Goal: Task Accomplishment & Management: Manage account settings

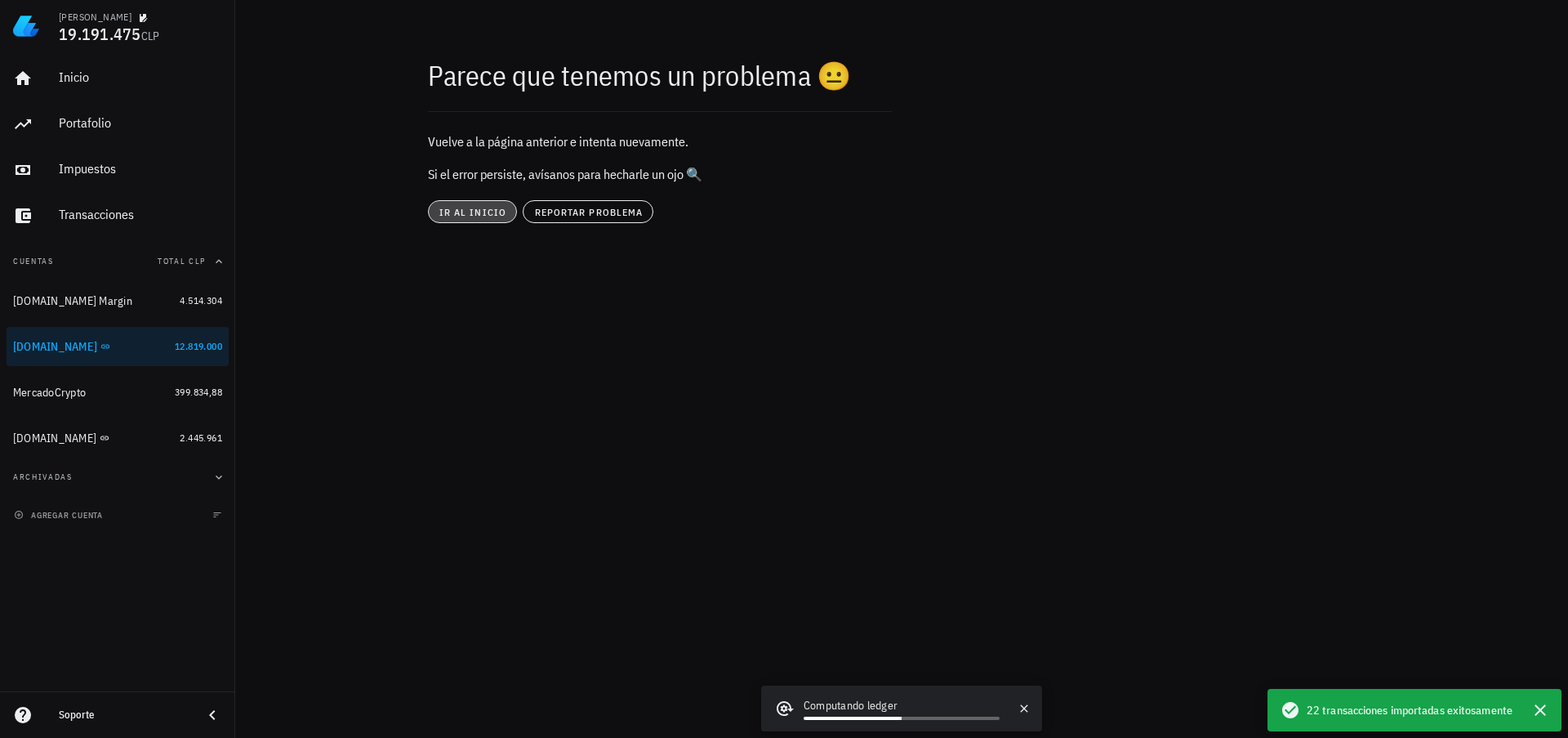
click at [477, 215] on span "ir al inicio" at bounding box center [473, 211] width 68 height 12
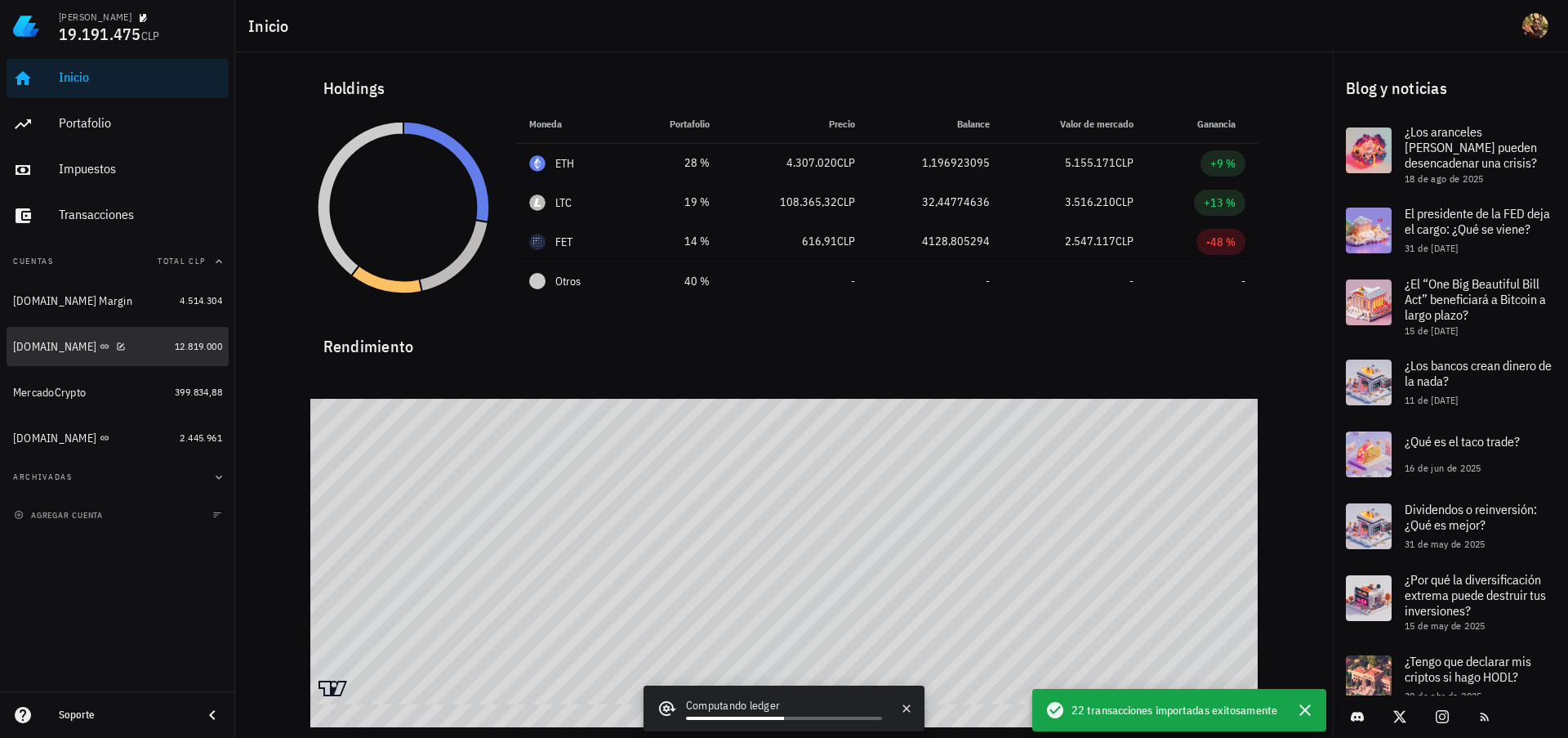
click at [51, 351] on div "[DOMAIN_NAME]" at bounding box center [55, 347] width 84 height 13
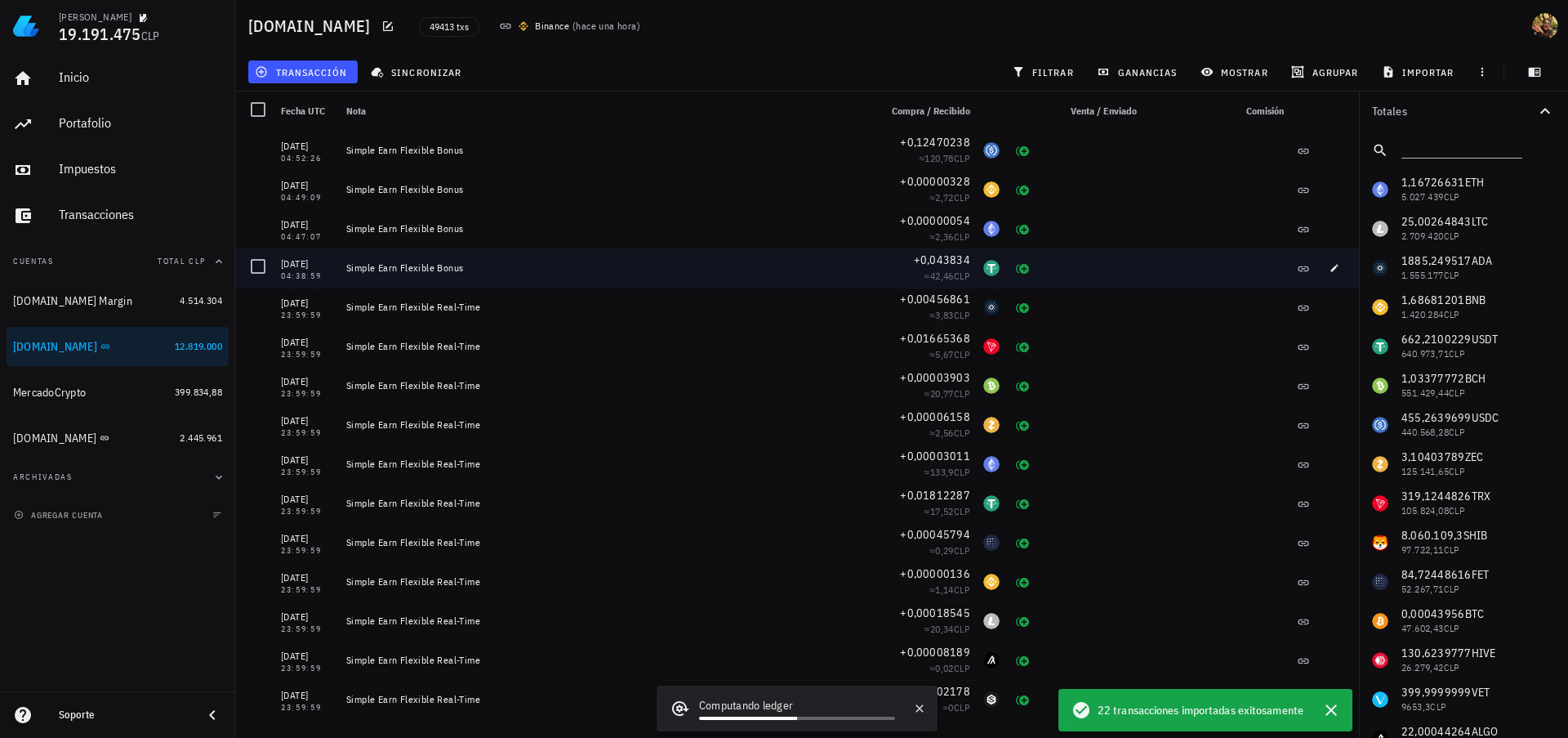
click at [733, 272] on div "Simple Earn Flexible Bonus" at bounding box center [605, 268] width 520 height 13
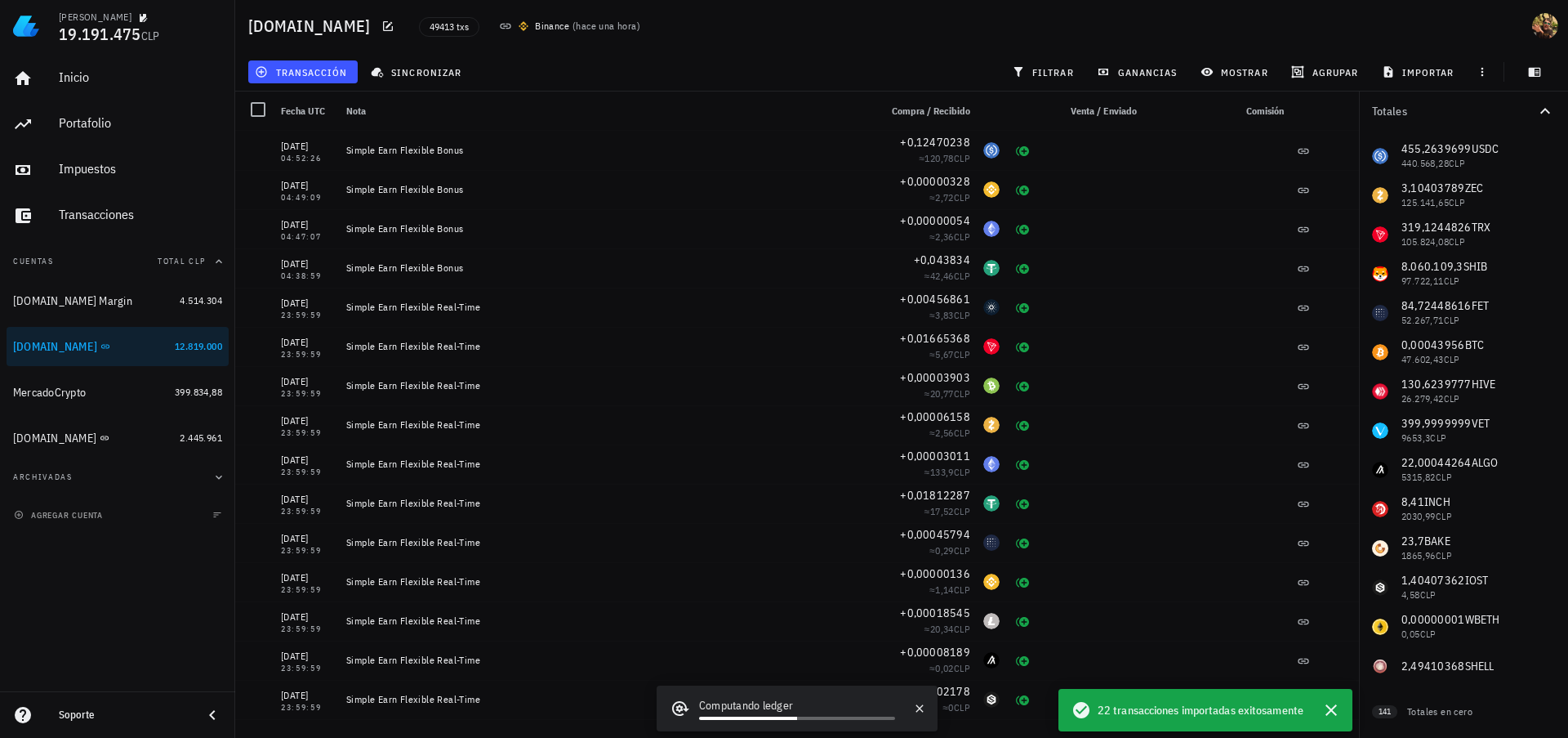
scroll to position [269, 0]
click at [118, 348] on icon "button" at bounding box center [122, 346] width 8 height 8
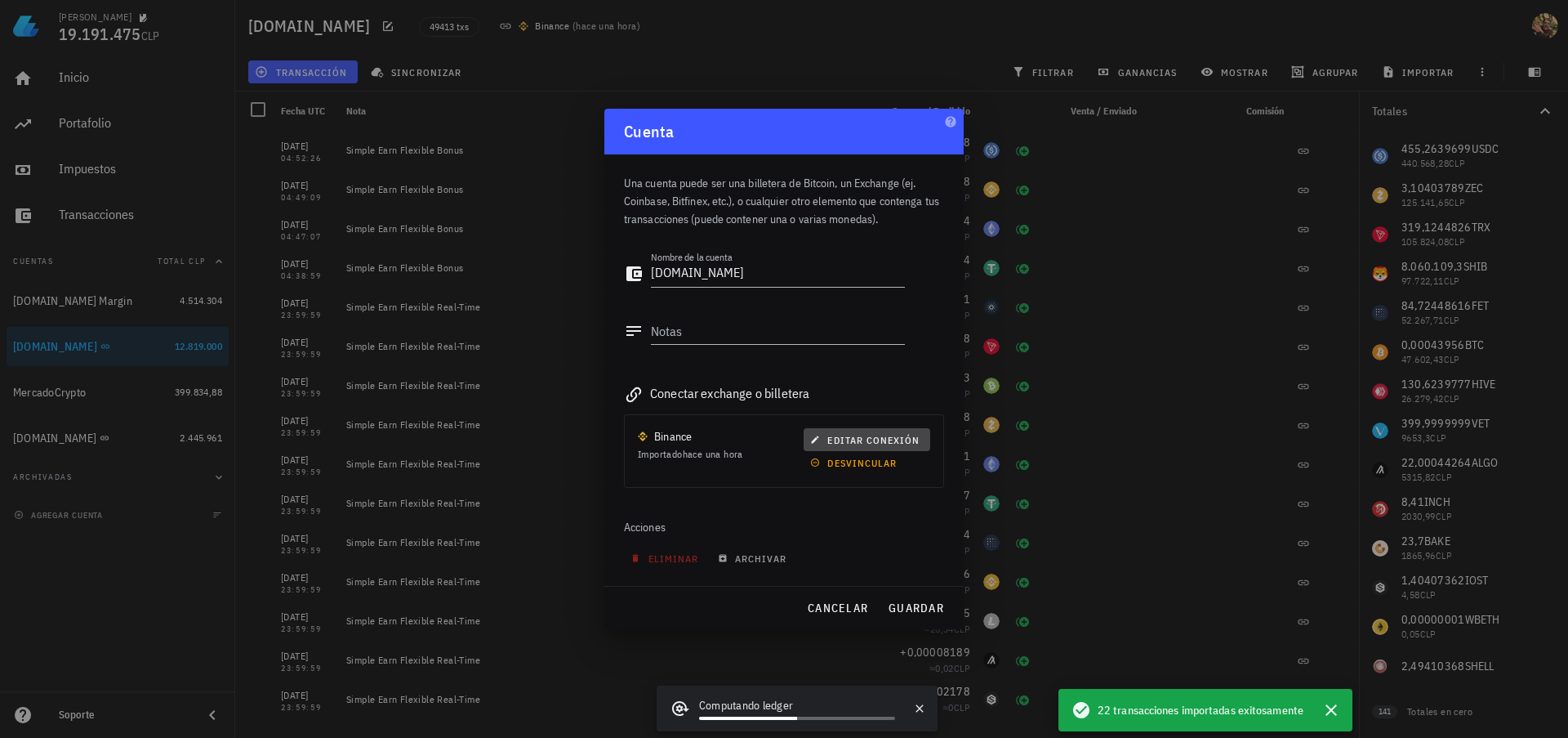
click at [870, 439] on span "editar conexión" at bounding box center [867, 439] width 107 height 12
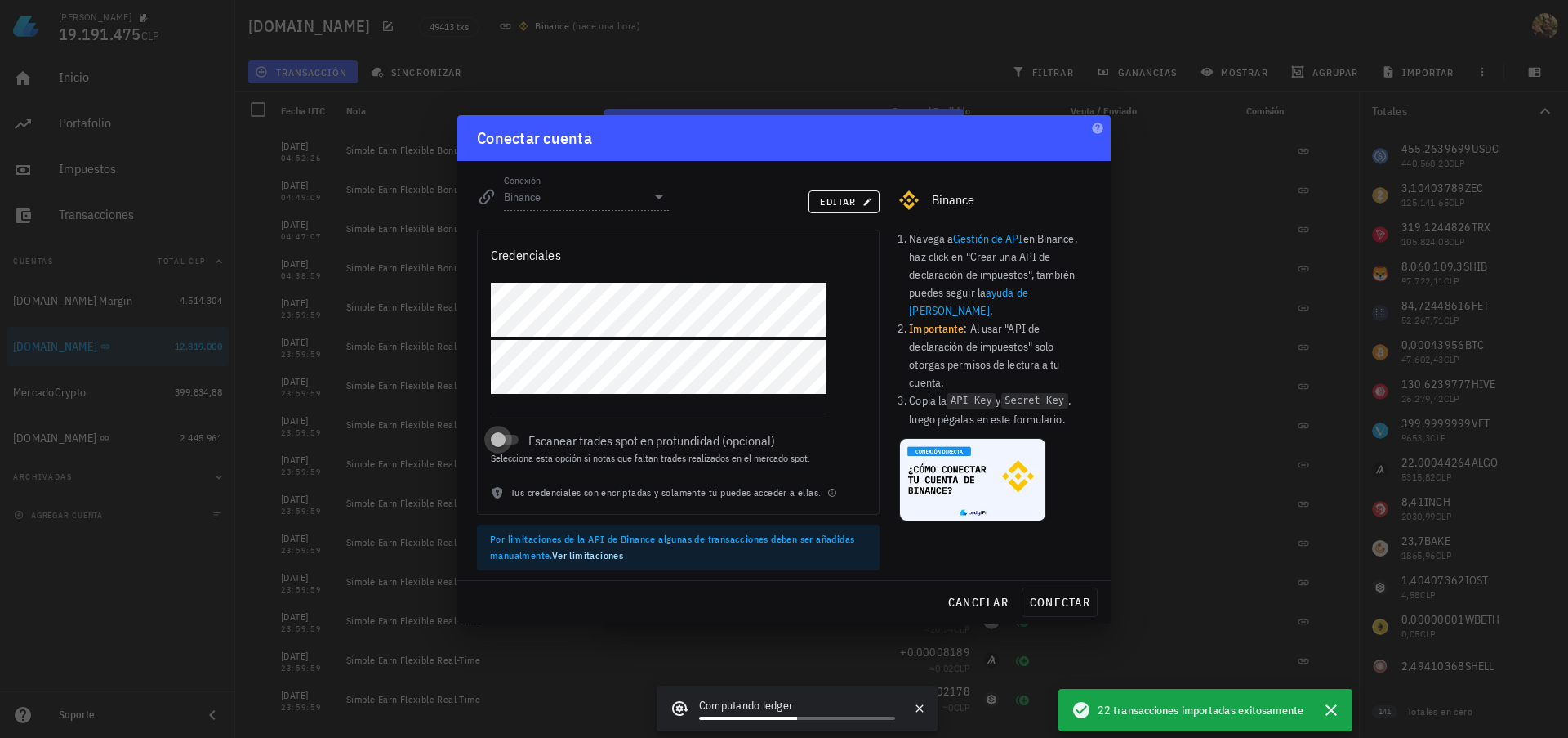
click at [499, 438] on div at bounding box center [499, 440] width 23 height 23
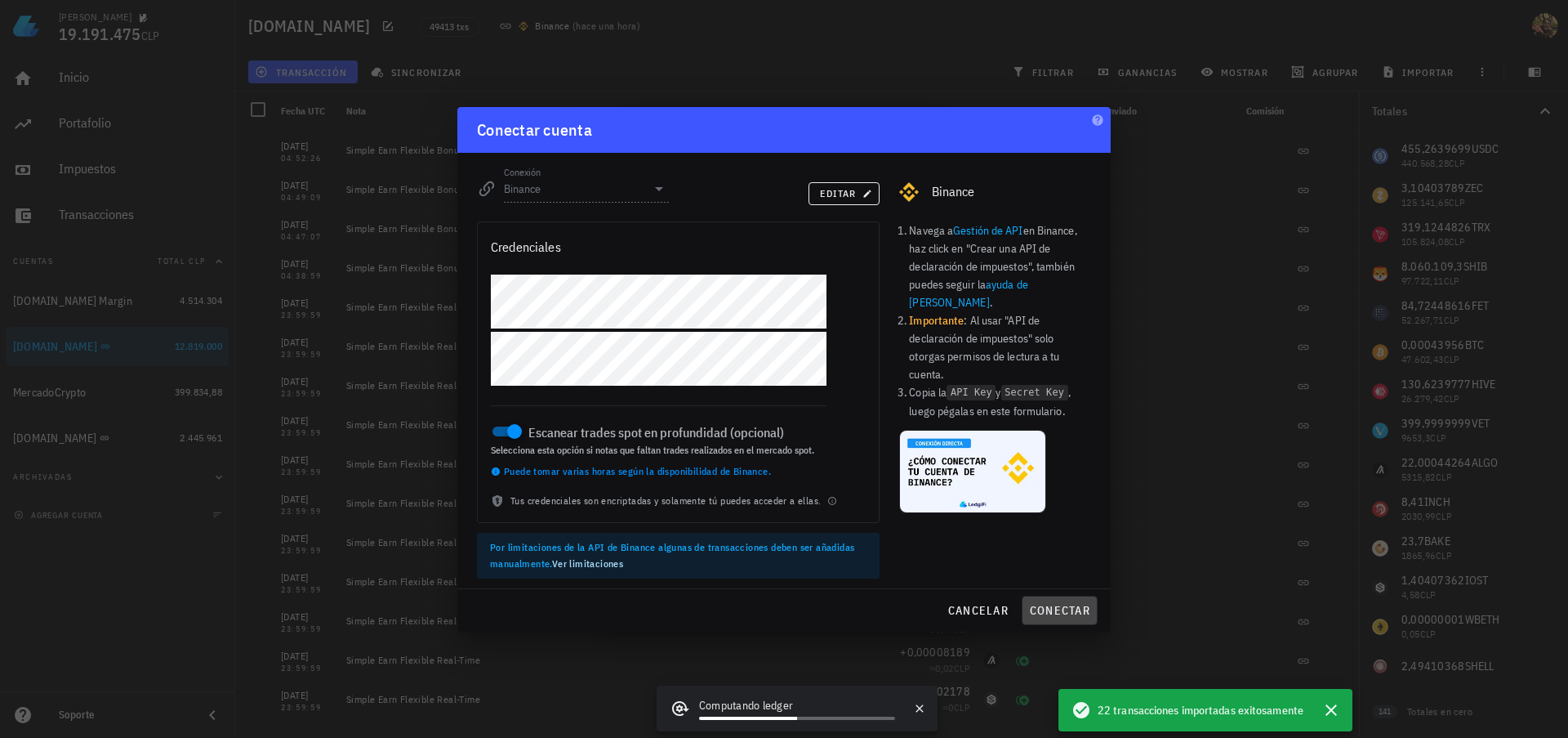
click at [1043, 615] on span "conectar" at bounding box center [1060, 609] width 61 height 14
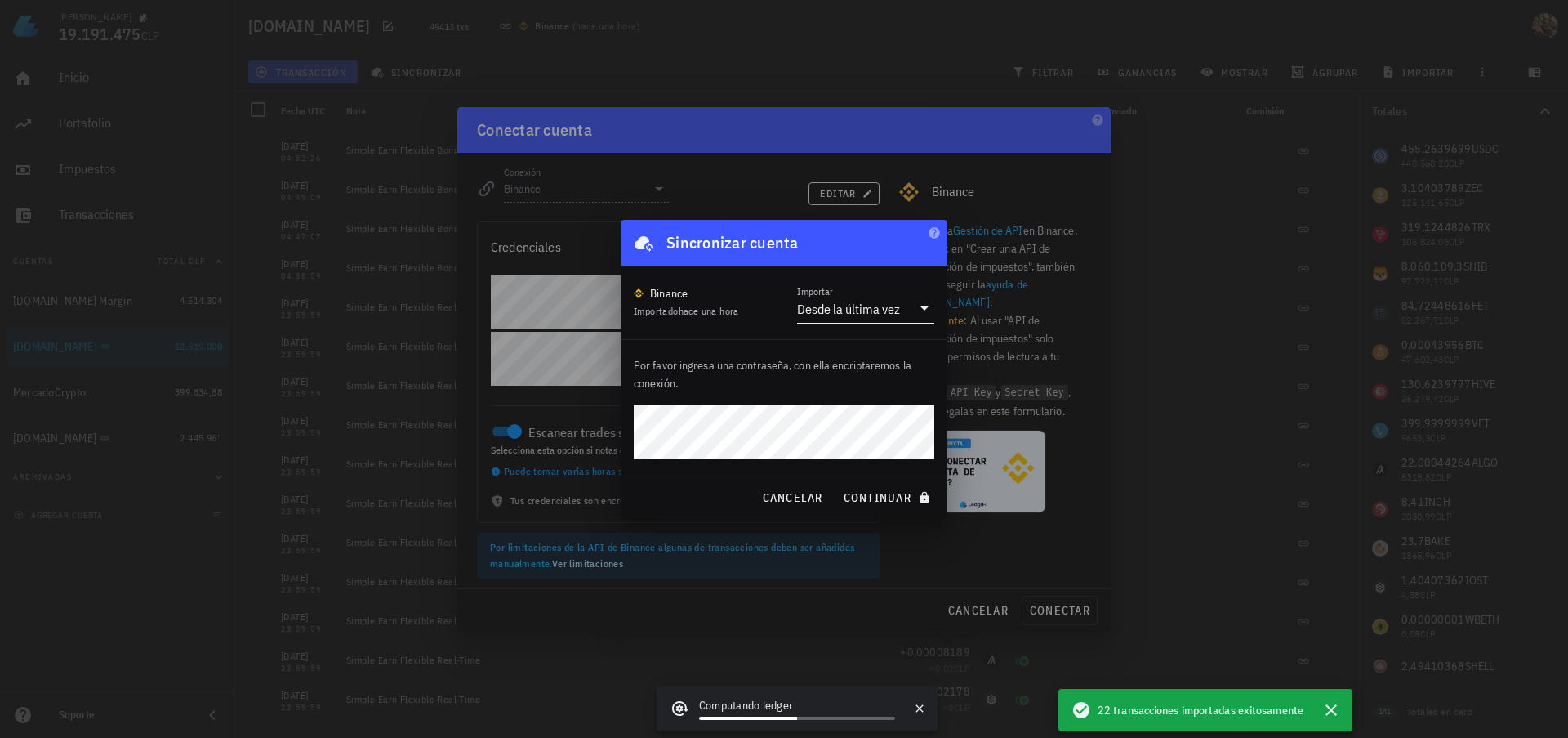
click at [859, 301] on div "Desde la última vez" at bounding box center [848, 308] width 103 height 16
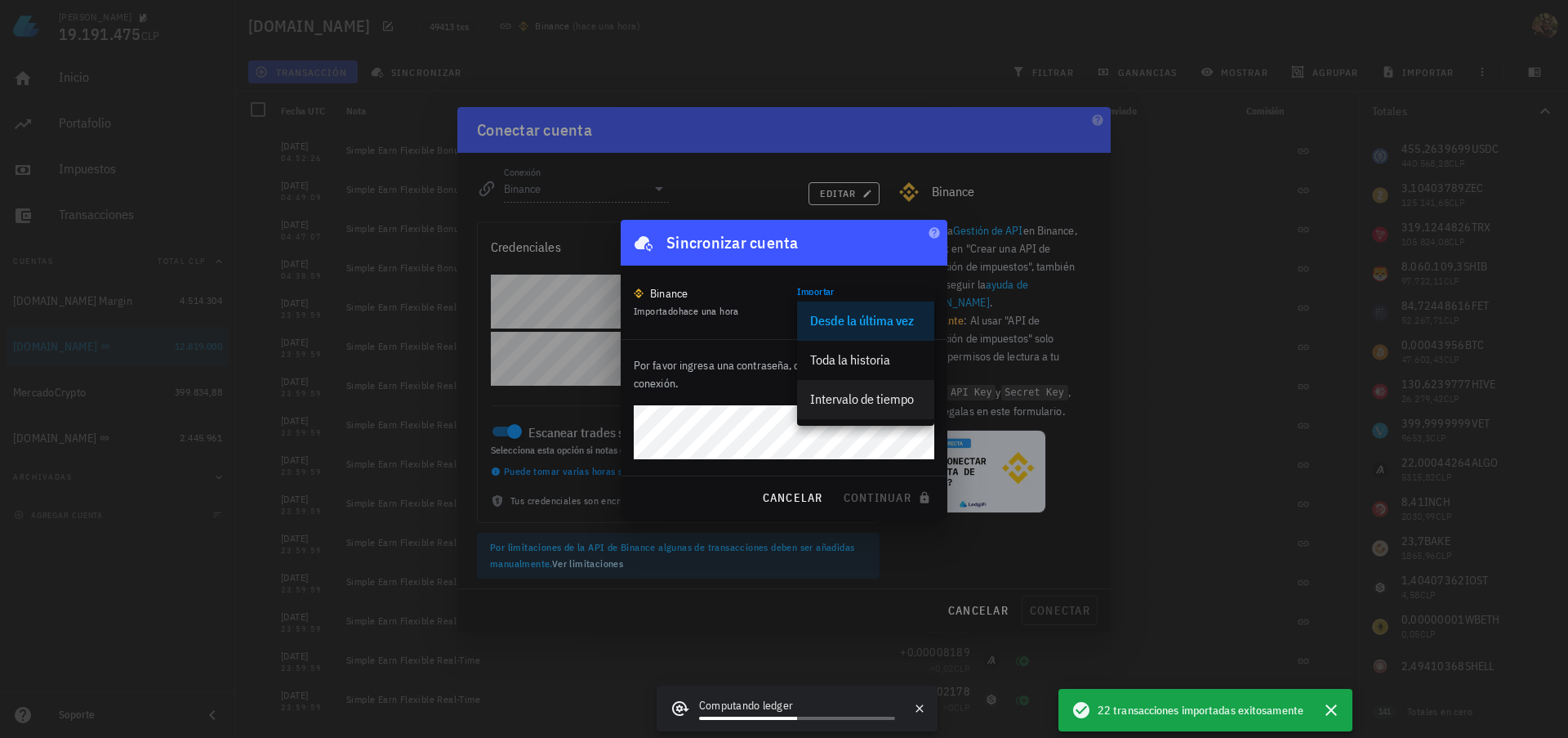
click at [855, 401] on div "Intervalo de tiempo" at bounding box center [866, 399] width 111 height 15
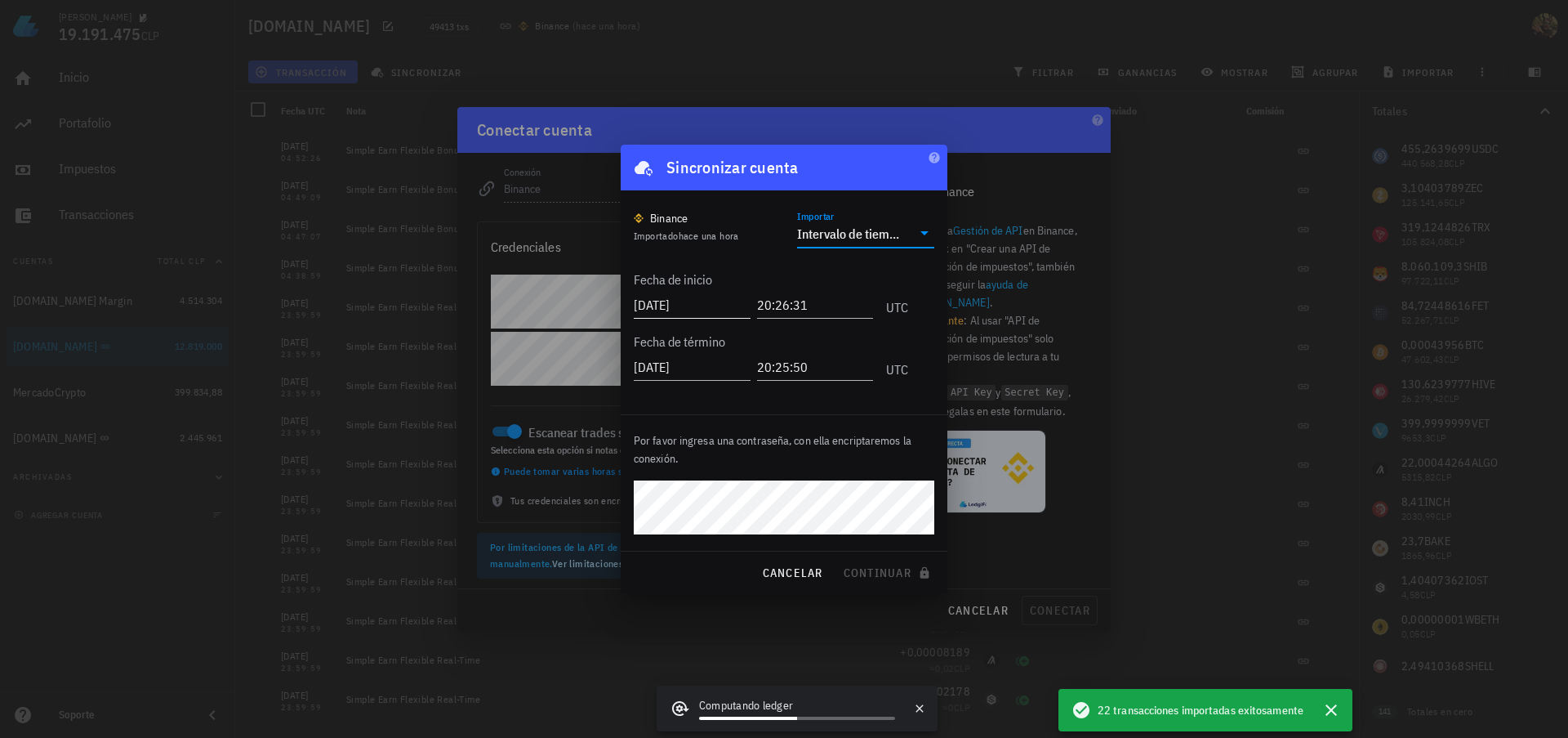
click at [675, 301] on input "2025-08-28" at bounding box center [693, 305] width 117 height 26
type input "2025-06-30"
type input "00:00:00"
type input "2025-07-16"
type input "23:59:59"
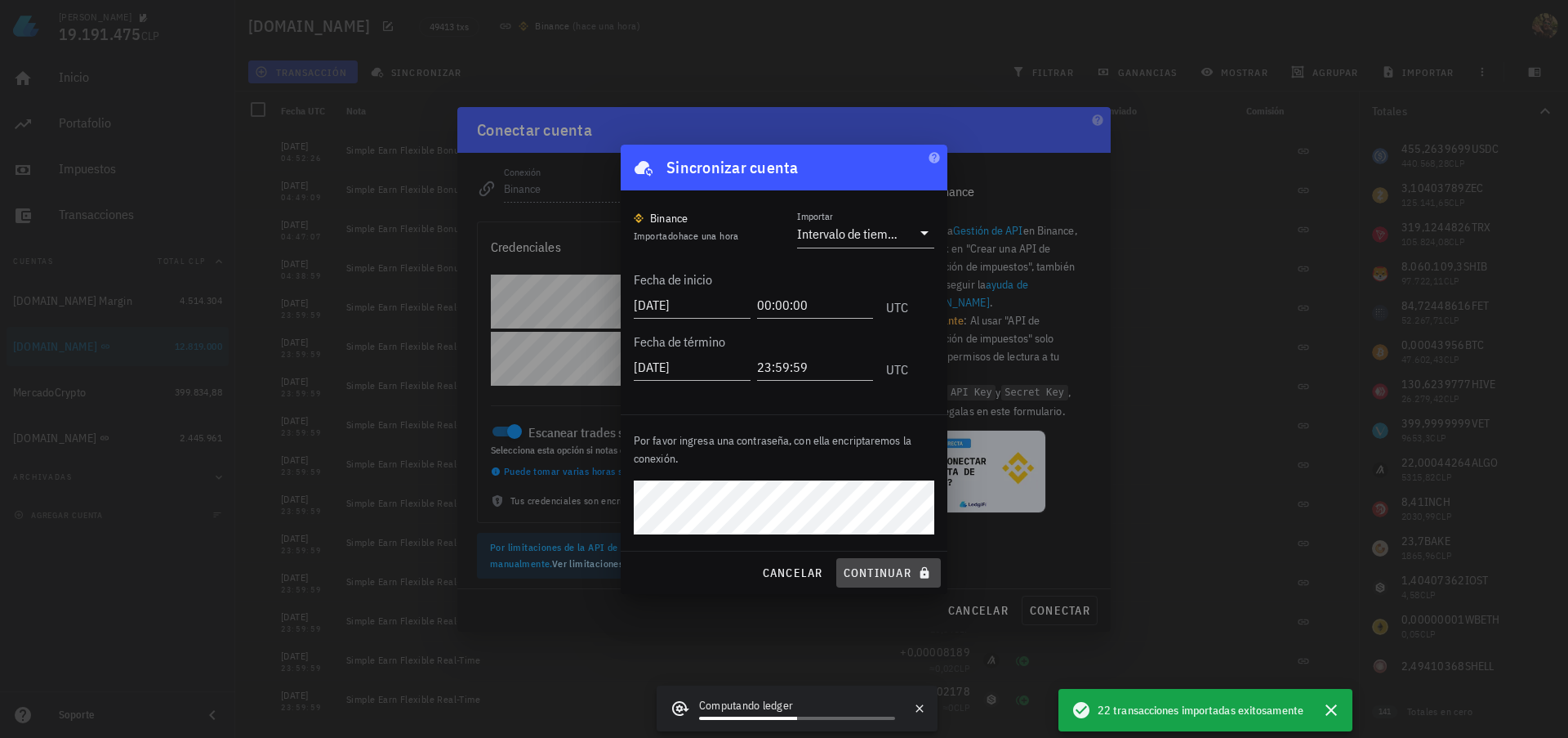
click at [886, 577] on span "continuar" at bounding box center [888, 572] width 91 height 14
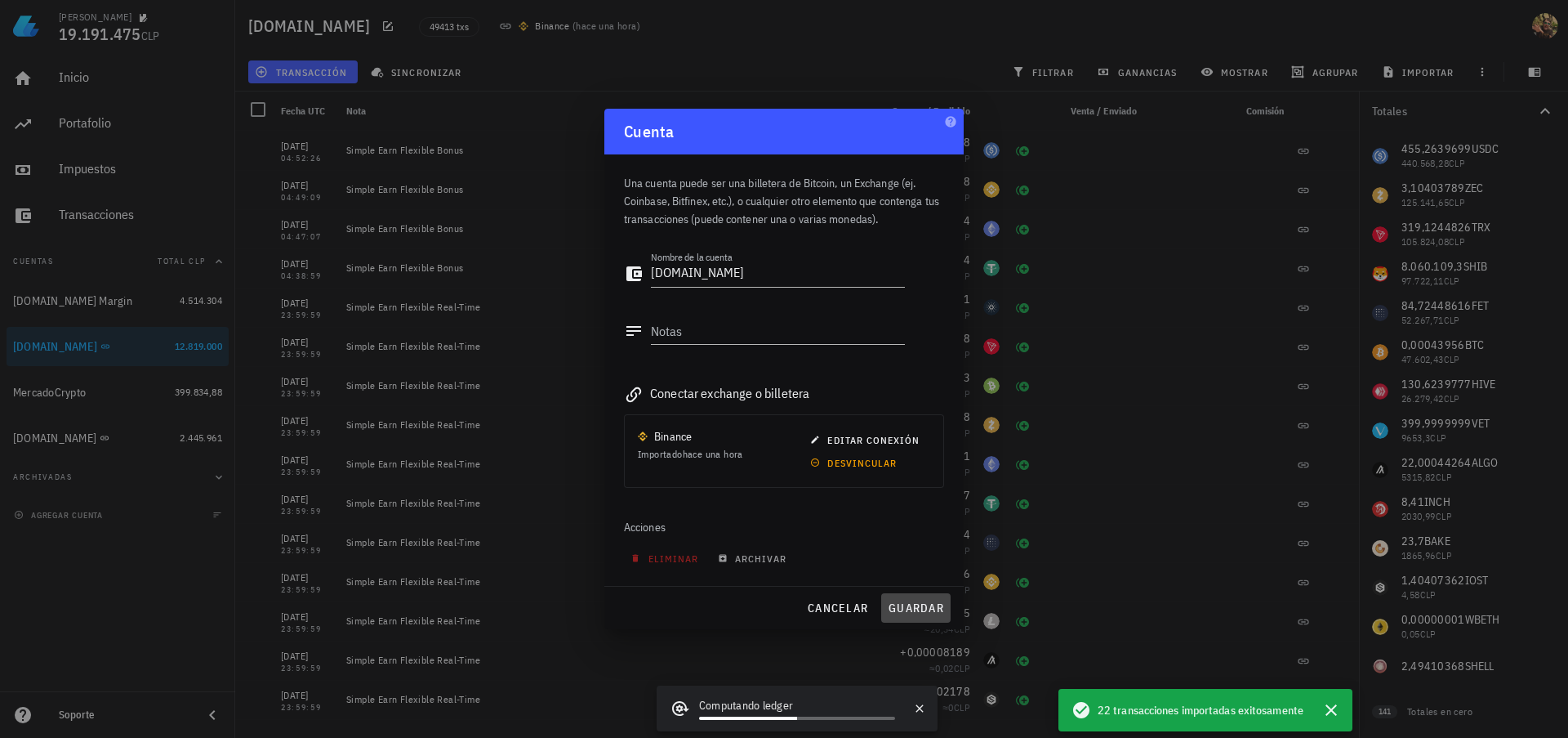
click at [899, 607] on span "guardar" at bounding box center [916, 607] width 57 height 14
click at [1334, 709] on icon "button" at bounding box center [1332, 710] width 19 height 19
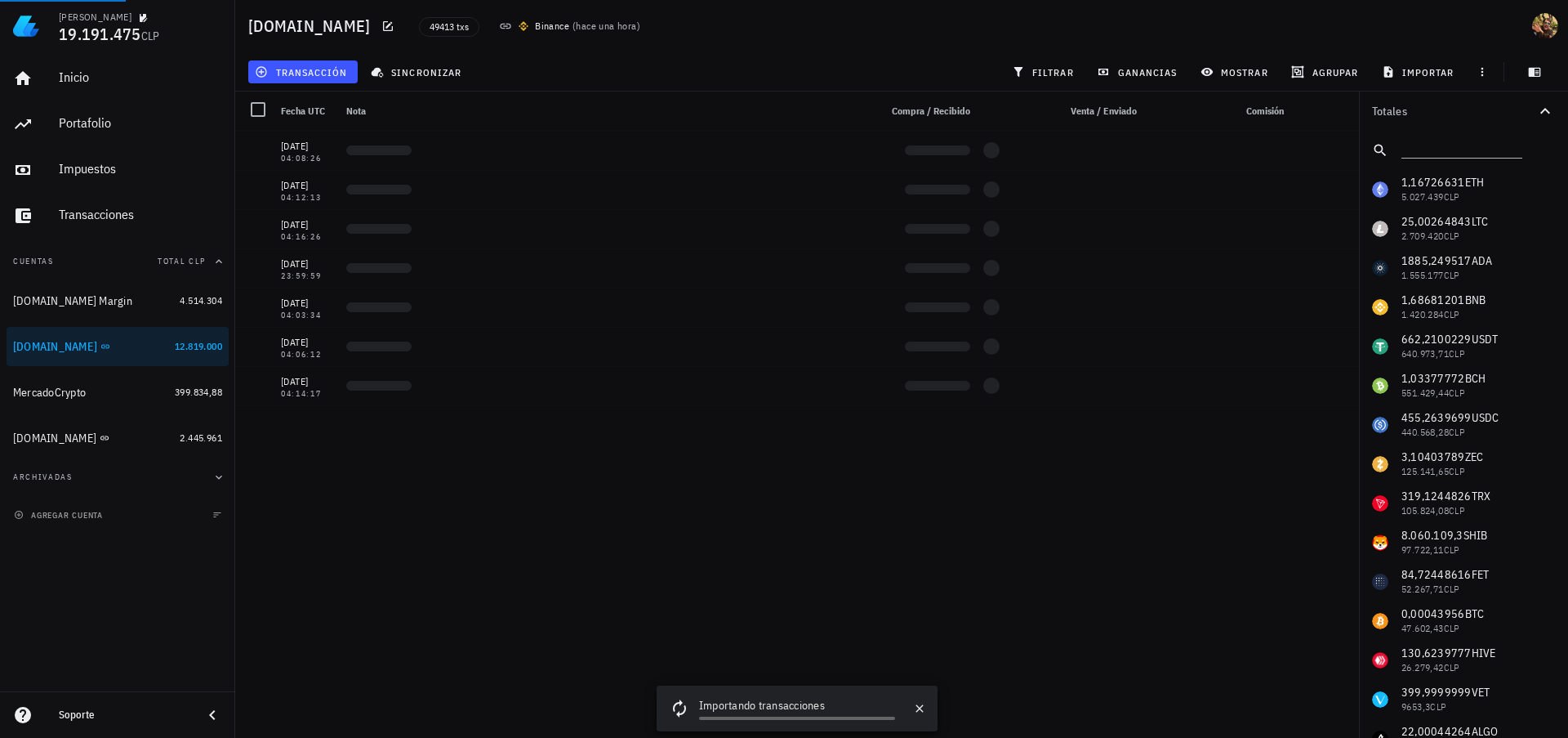
scroll to position [0, 0]
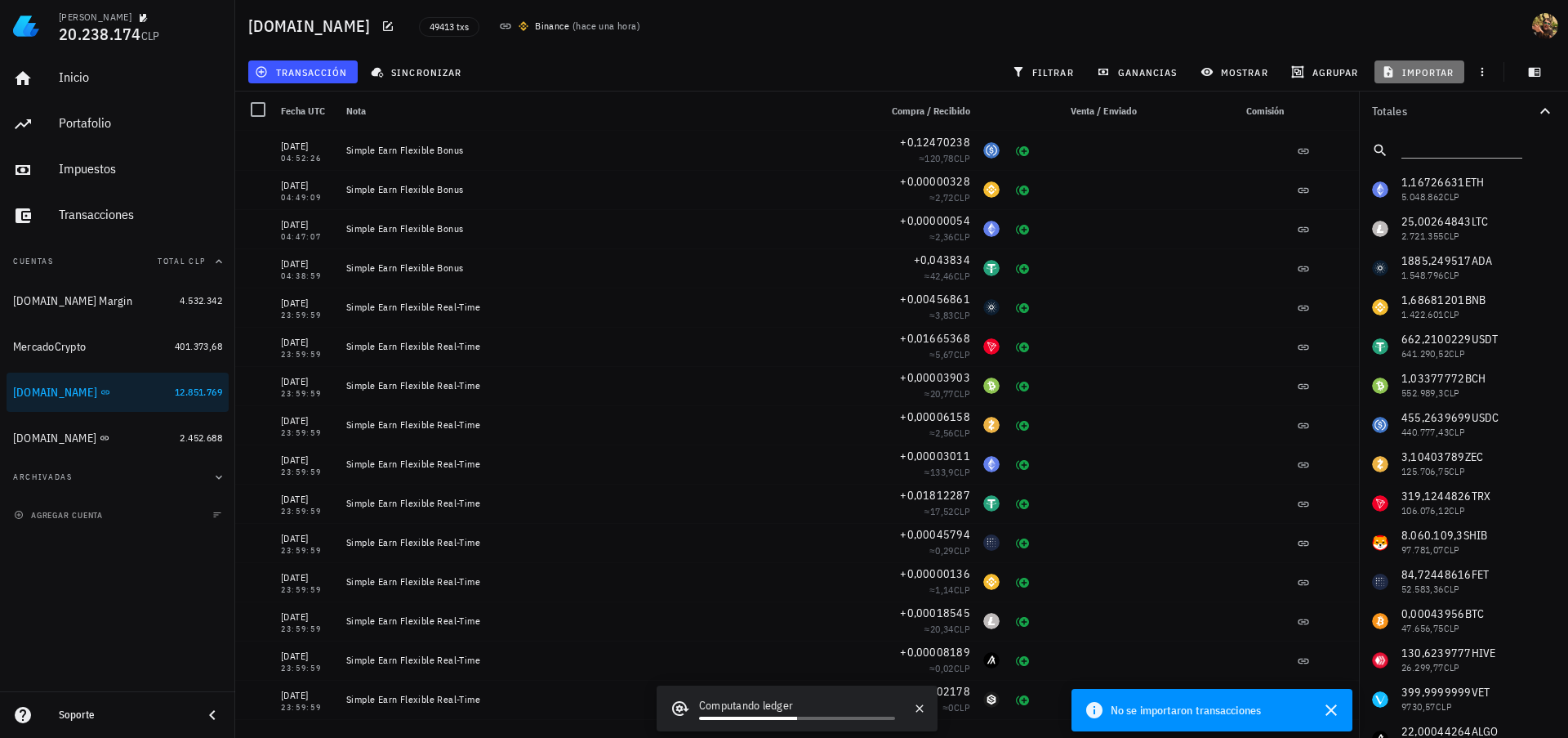
click at [1409, 65] on span "importar" at bounding box center [1420, 72] width 69 height 13
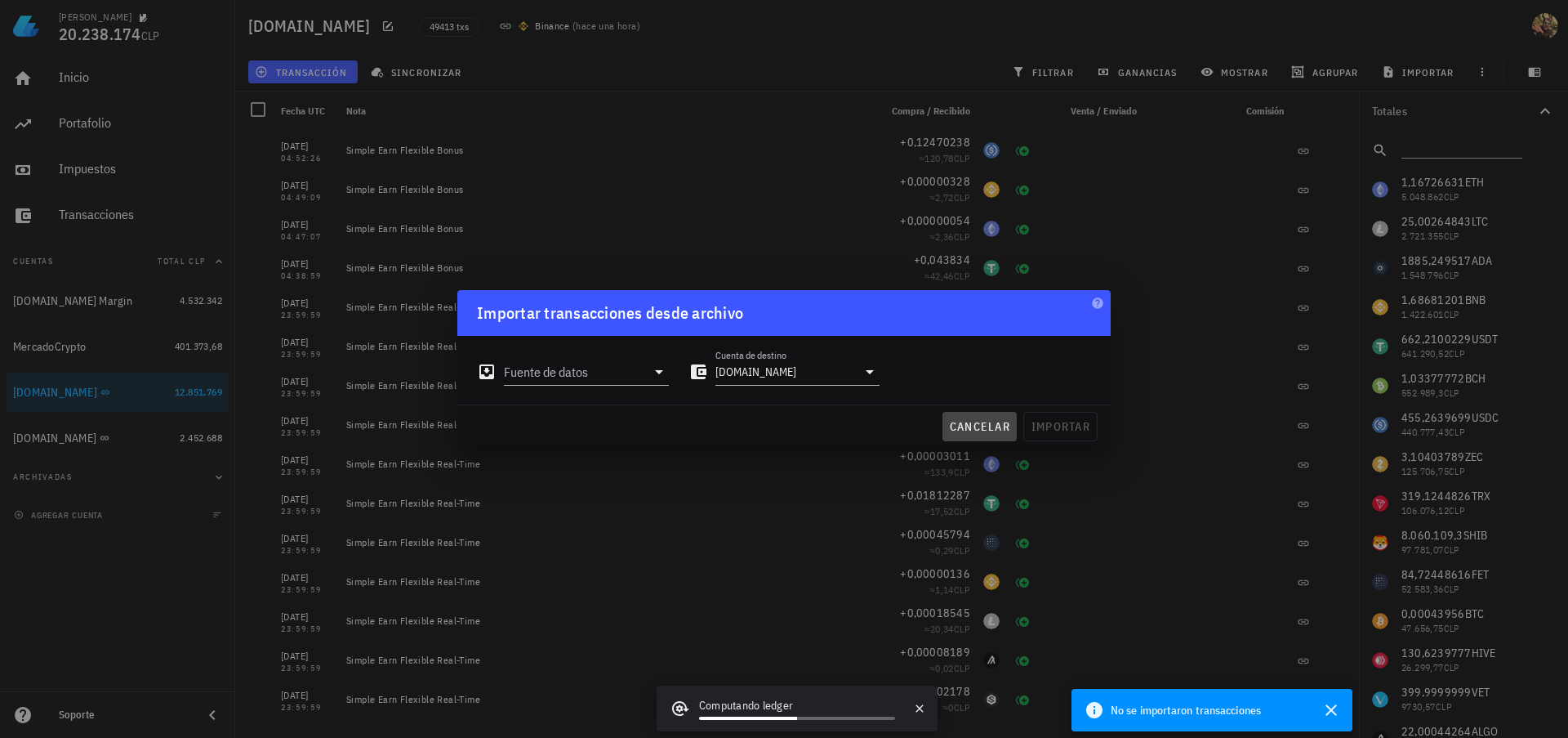
click at [960, 429] on span "cancelar" at bounding box center [980, 426] width 61 height 14
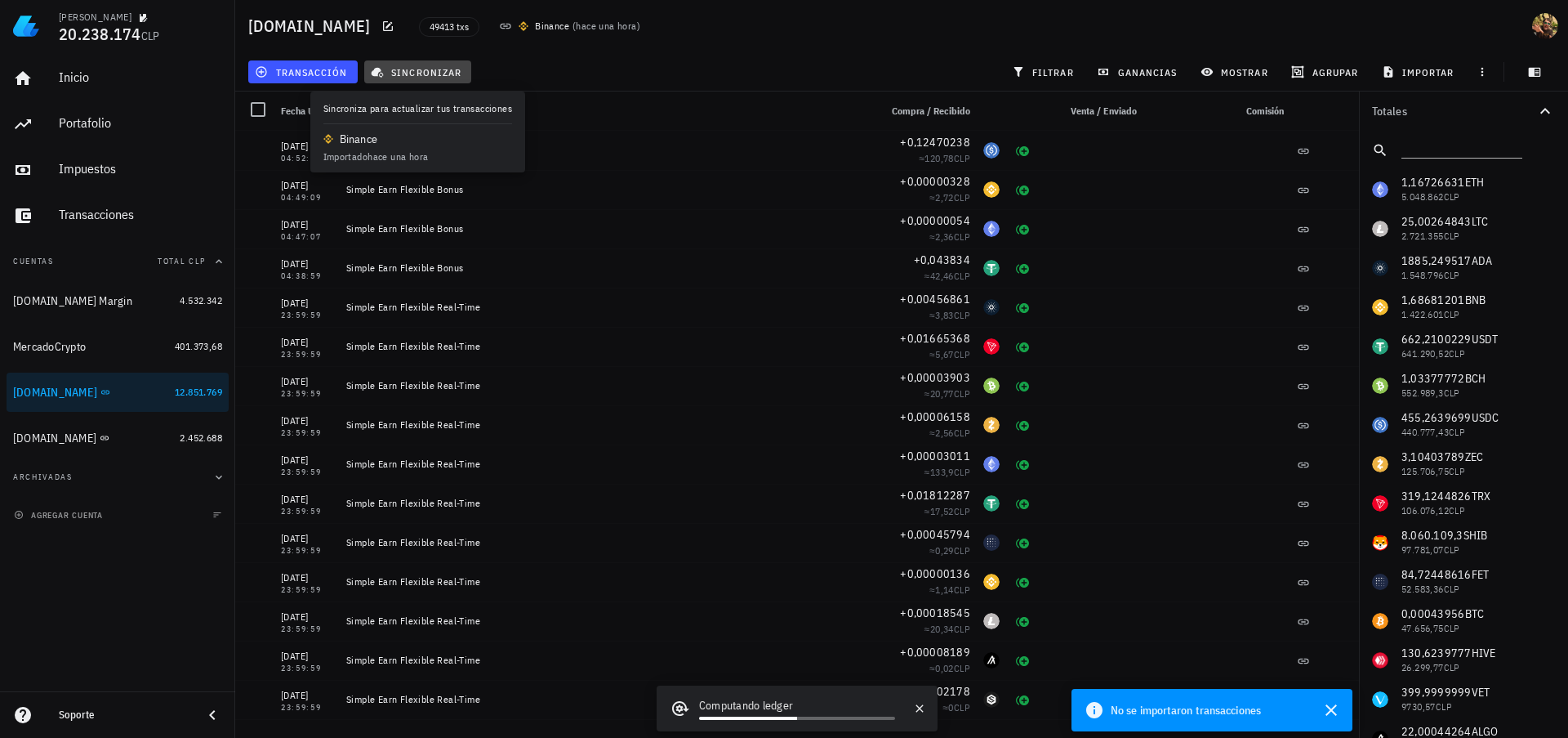
click at [424, 74] on span "sincronizar" at bounding box center [417, 72] width 87 height 13
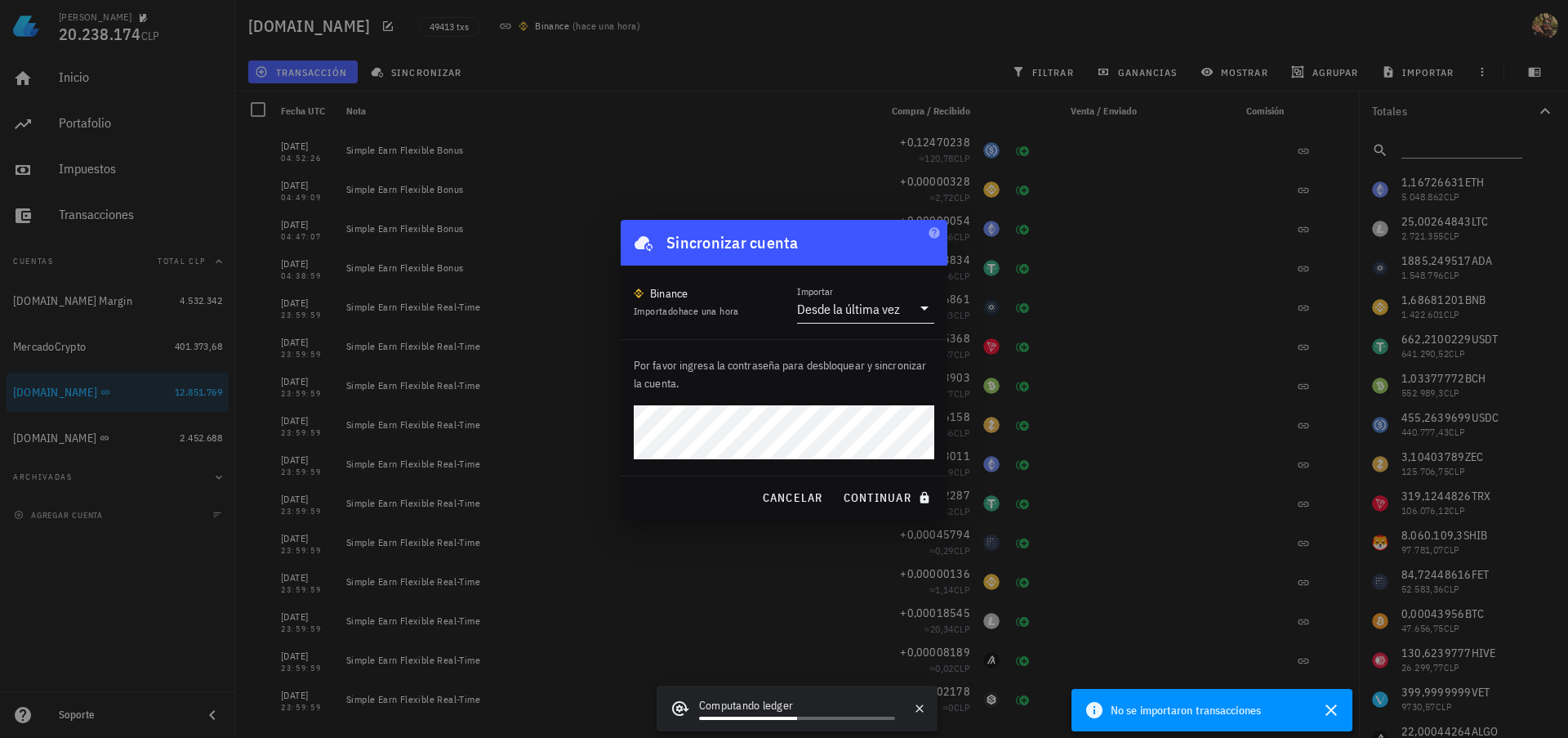
click at [859, 315] on div "Desde la última vez" at bounding box center [848, 308] width 103 height 16
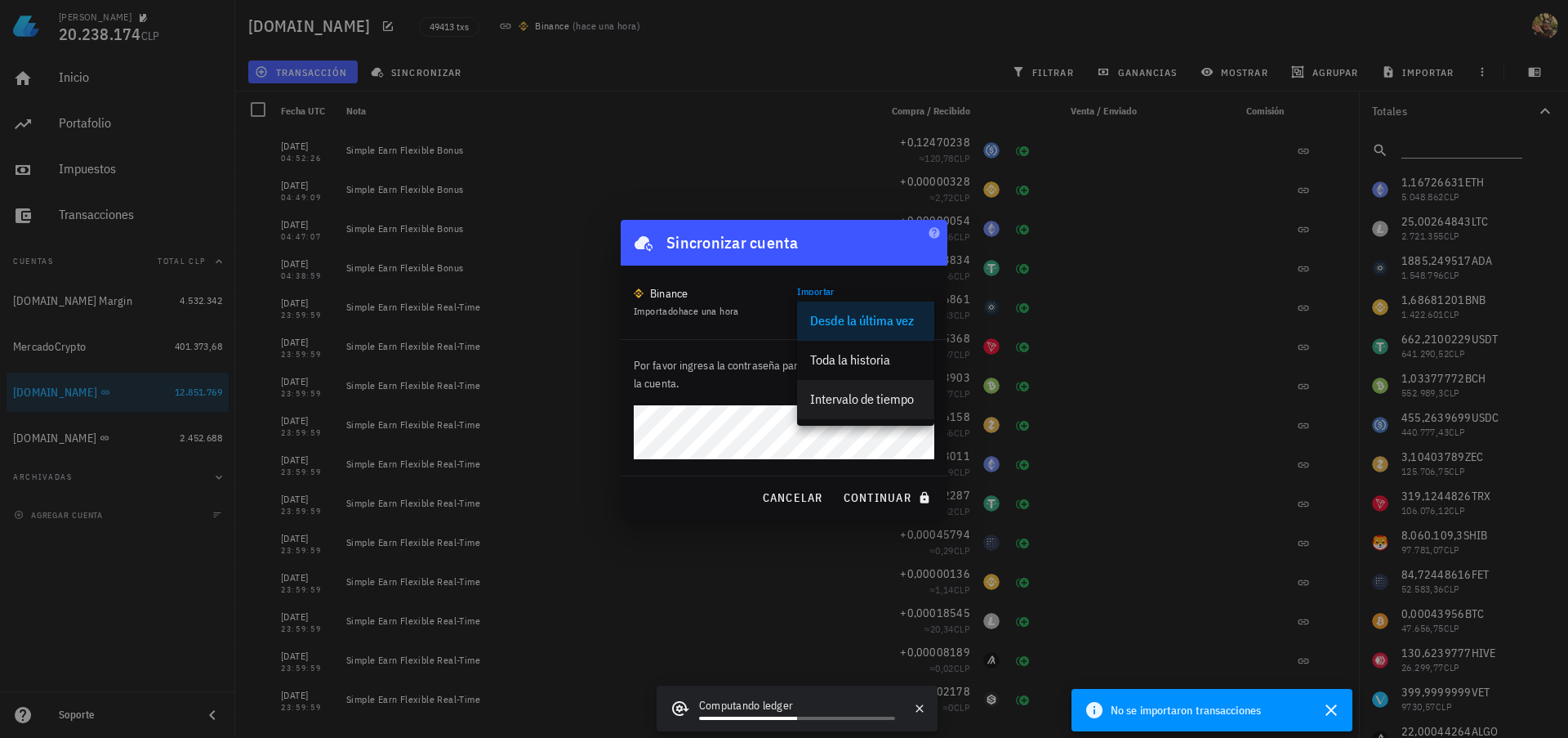
click at [859, 403] on div "Intervalo de tiempo" at bounding box center [866, 399] width 111 height 15
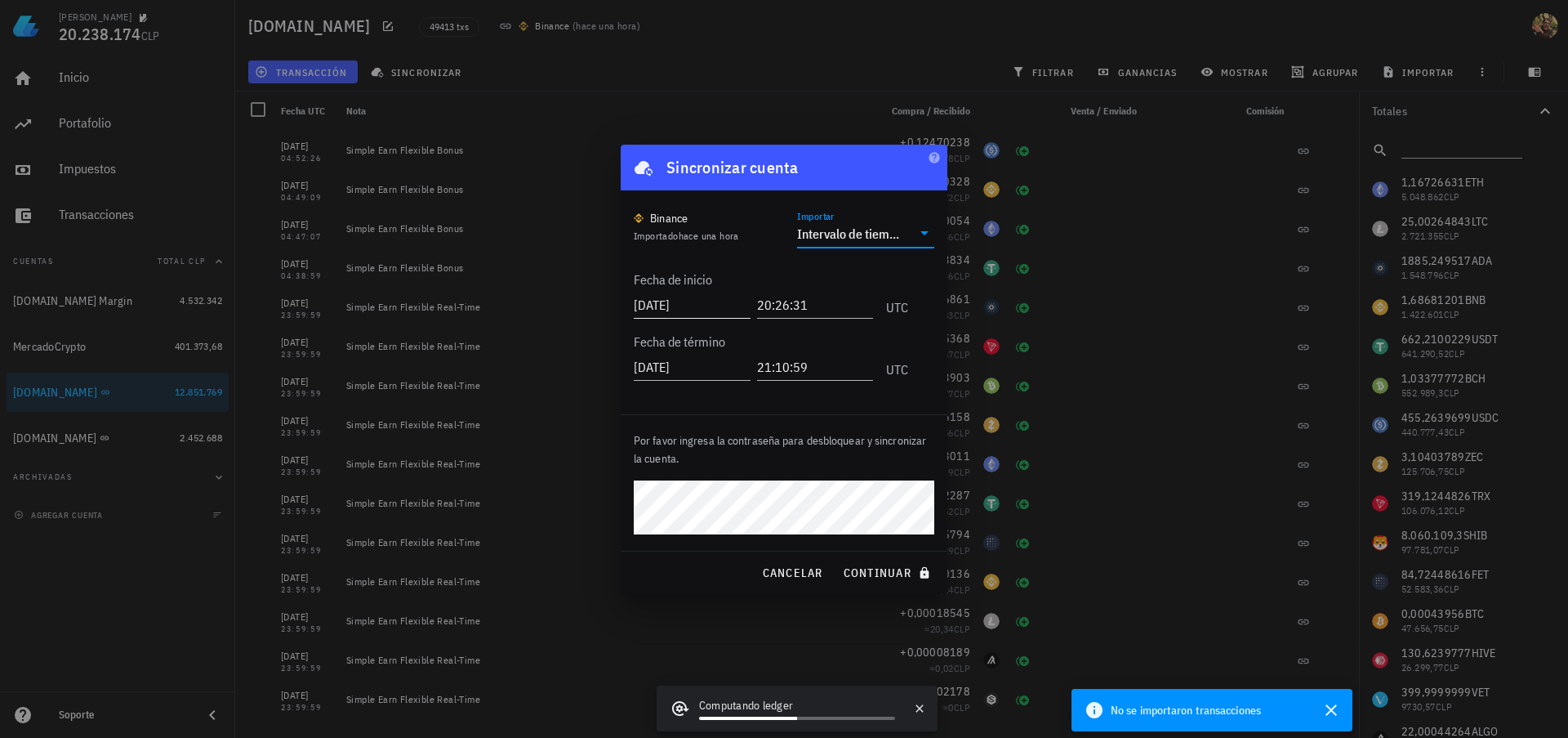
click at [673, 304] on input "2025-08-28" at bounding box center [693, 305] width 117 height 26
type input "2025-01-16"
type input "10:00:00"
click at [678, 306] on input "2025-01-16" at bounding box center [693, 305] width 117 height 26
type input "2025-07-16"
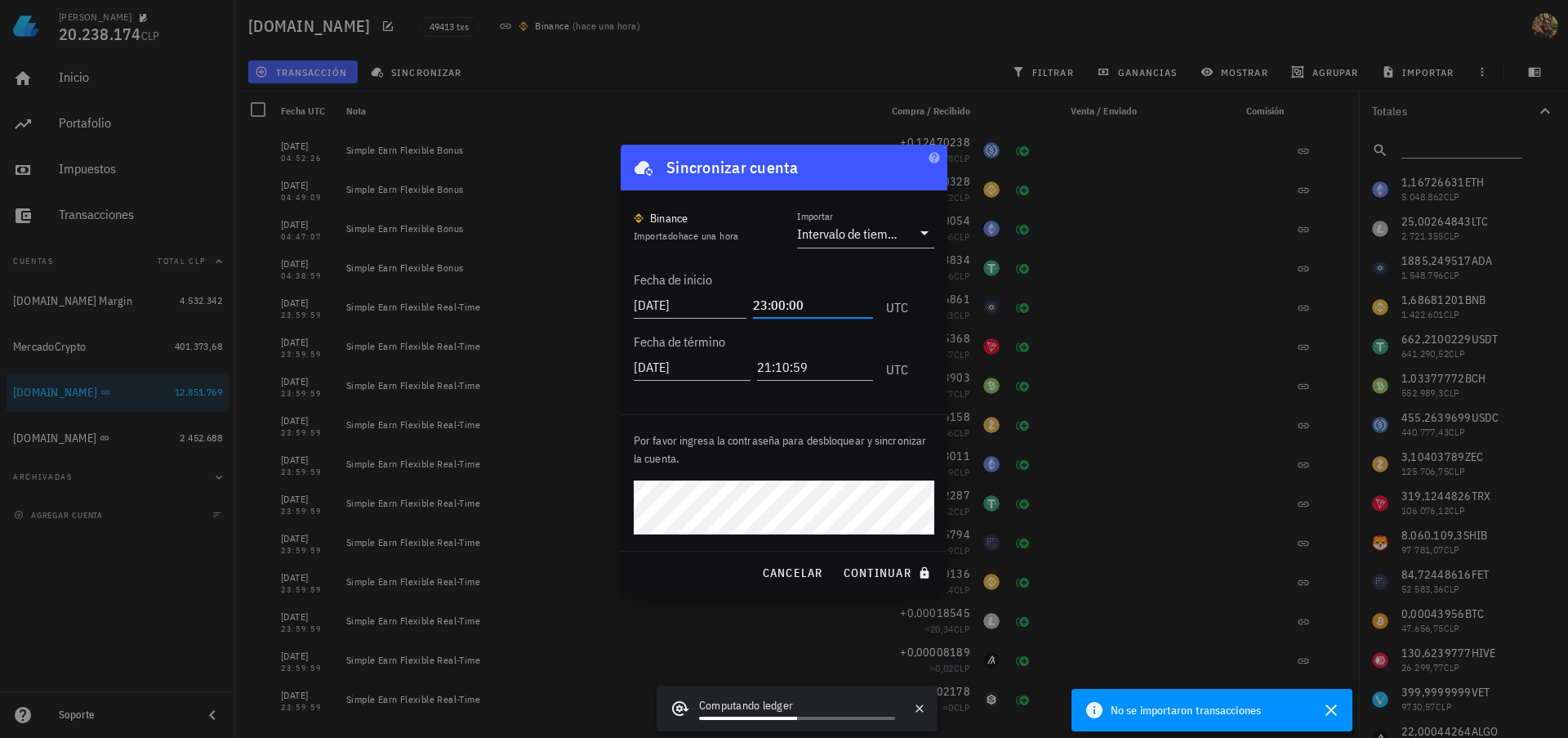
type input "23:00:00"
type input "2025-08-01"
type input "10:00:00"
click at [874, 578] on span "continuar" at bounding box center [888, 572] width 91 height 14
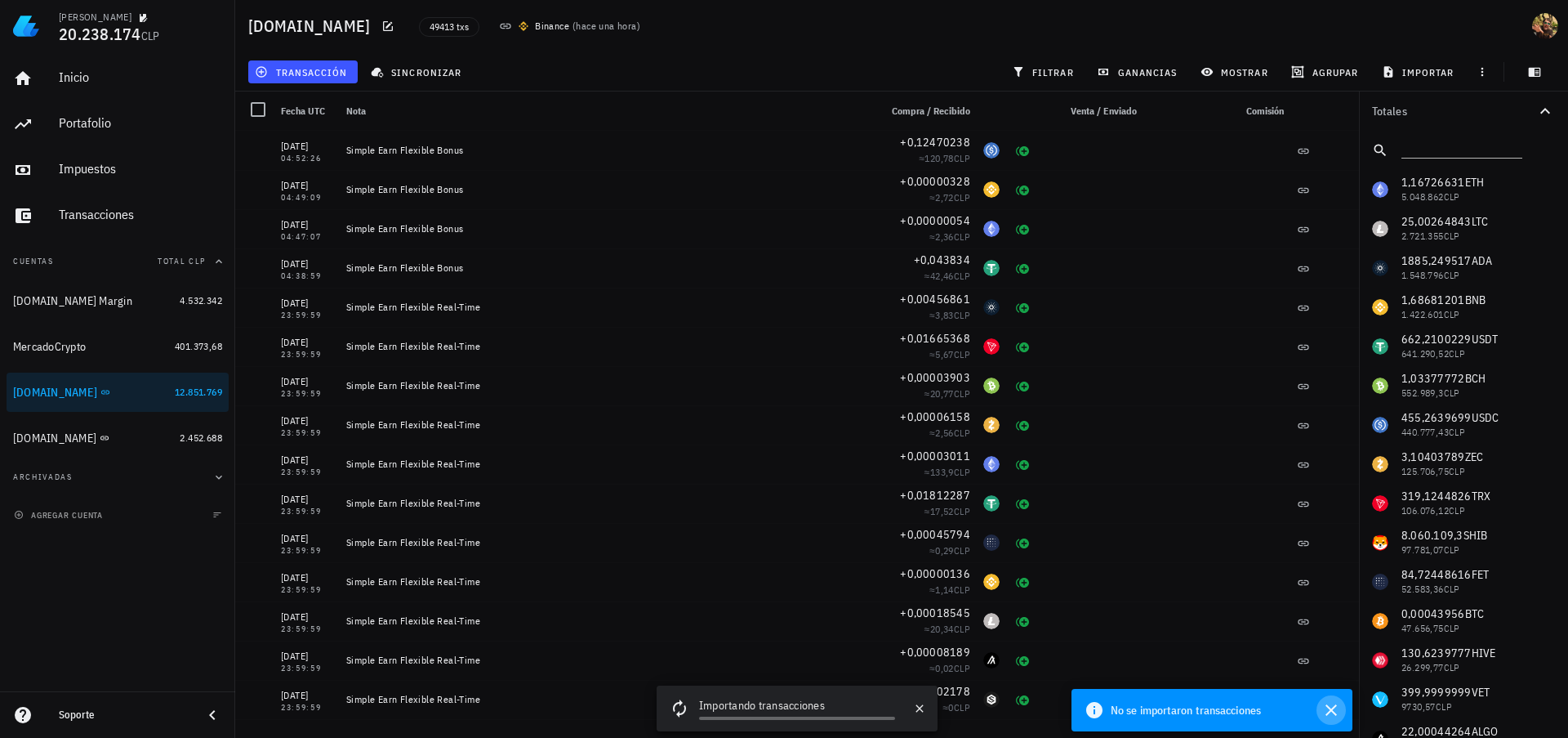
click at [1338, 706] on icon "button" at bounding box center [1332, 710] width 19 height 19
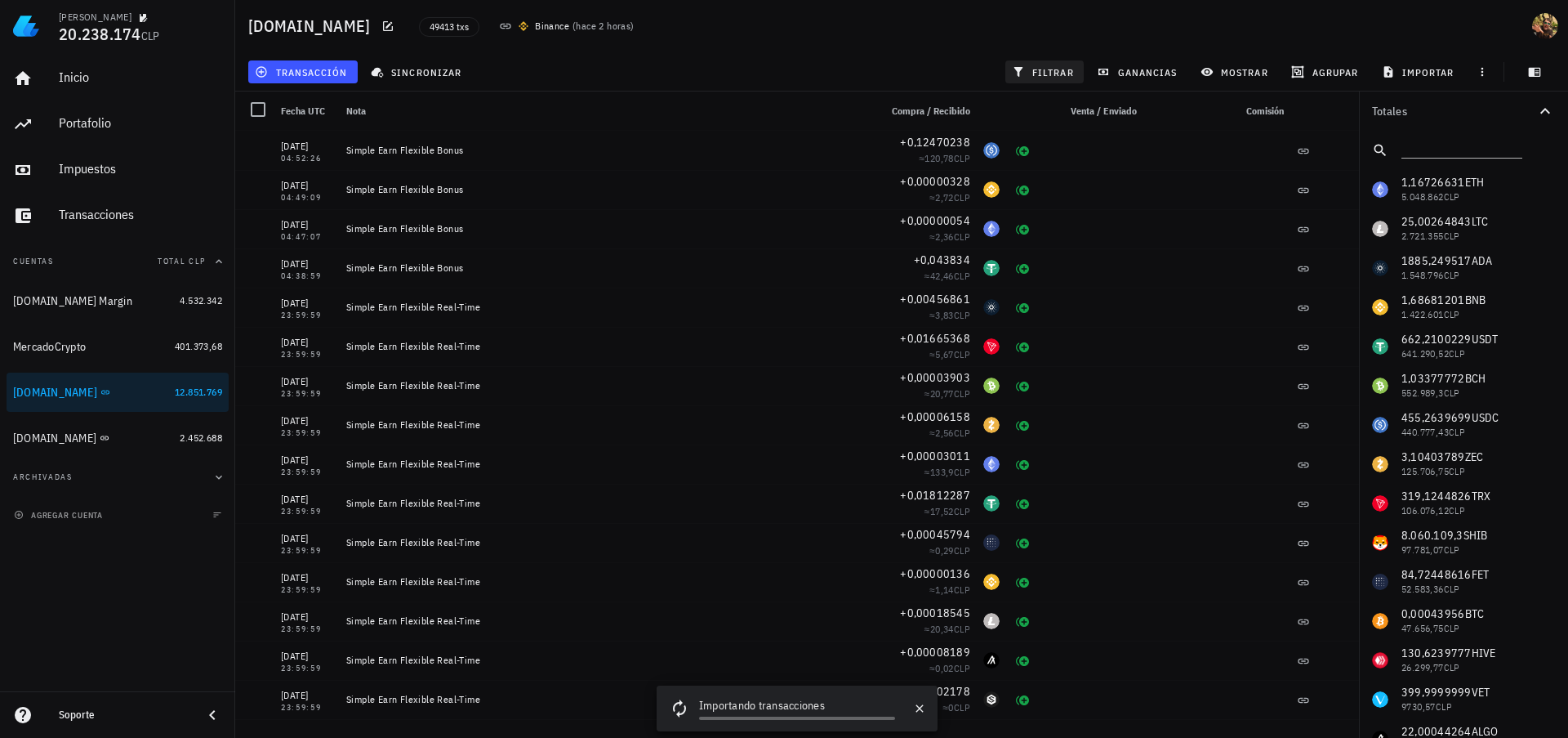
drag, startPoint x: 1033, startPoint y: 91, endPoint x: 1039, endPoint y: 72, distance: 19.9
click at [1039, 72] on div "Binance.com 49413 txs Binance ( hace 2 horas ) transacción sincronizar filtrar …" at bounding box center [784, 362] width 1568 height 725
click at [1039, 72] on span "filtrar" at bounding box center [1044, 72] width 59 height 13
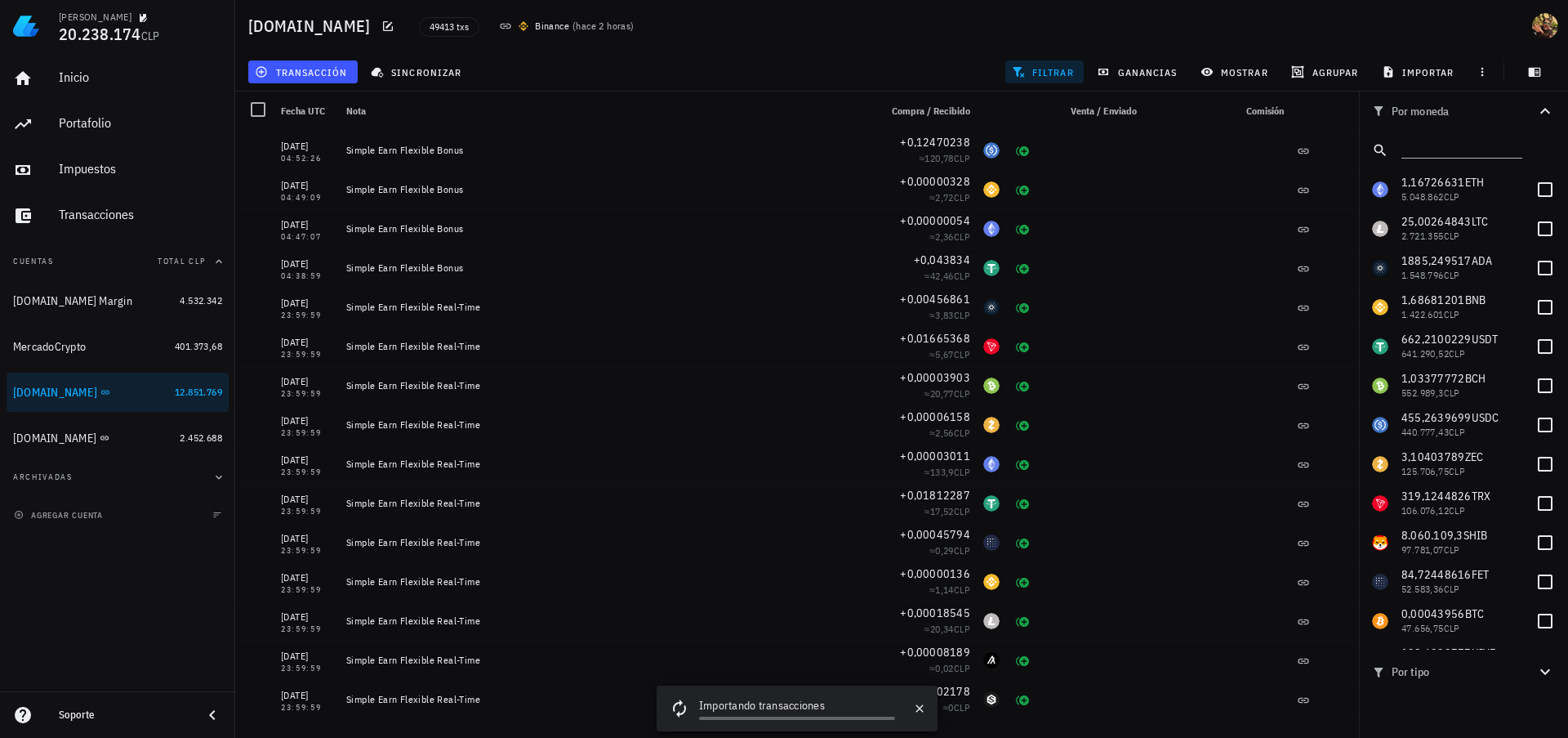
click at [1039, 72] on span "filtrar" at bounding box center [1044, 72] width 59 height 13
